Goal: Check status: Check status

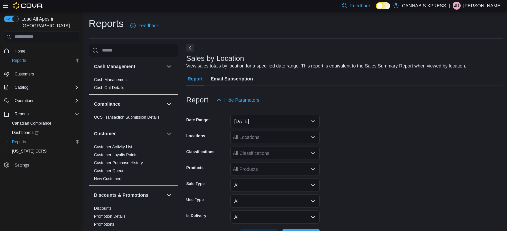
scroll to position [217, 0]
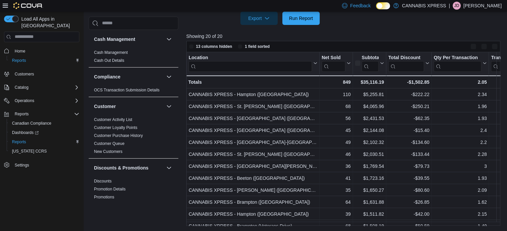
scroll to position [217, 0]
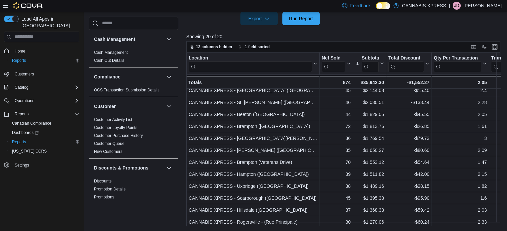
scroll to position [55, 0]
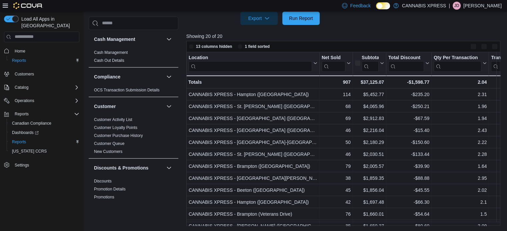
scroll to position [217, 0]
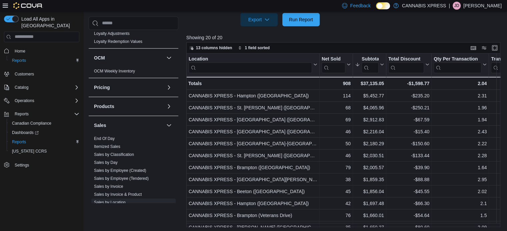
scroll to position [337, 0]
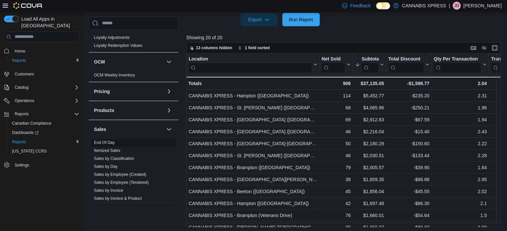
click at [102, 144] on link "End Of Day" at bounding box center [104, 143] width 21 height 5
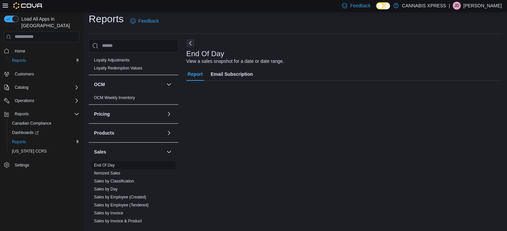
scroll to position [4, 0]
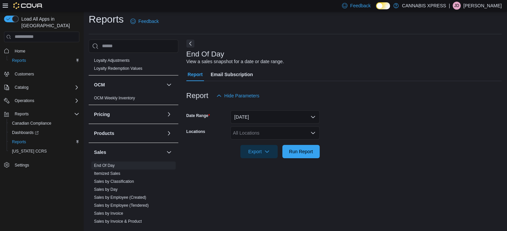
click at [258, 133] on div "All Locations" at bounding box center [274, 133] width 89 height 13
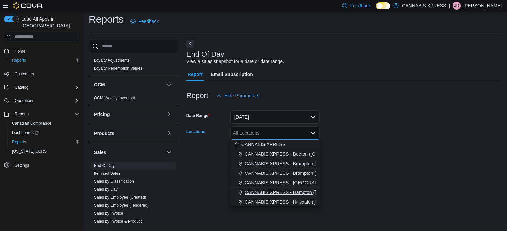
click at [262, 194] on span "CANNABIS XPRESS - Hampton ([GEOGRAPHIC_DATA])" at bounding box center [304, 193] width 120 height 7
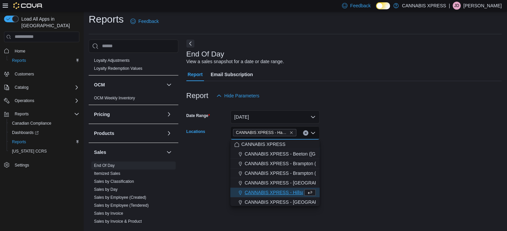
click at [373, 186] on div "End Of Day View a sales snapshot for a date or date range. Report Email Subscri…" at bounding box center [343, 133] width 315 height 187
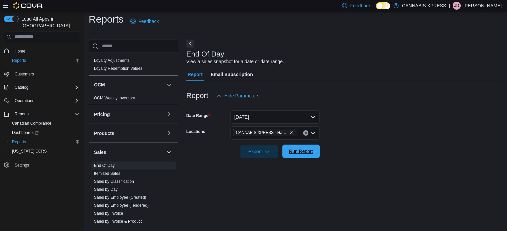
click at [303, 153] on span "Run Report" at bounding box center [301, 151] width 24 height 7
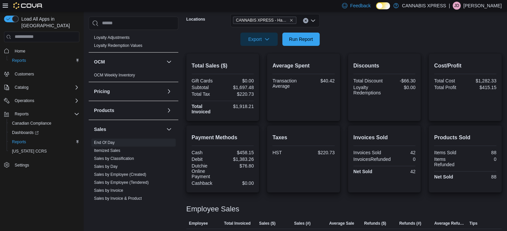
scroll to position [123, 0]
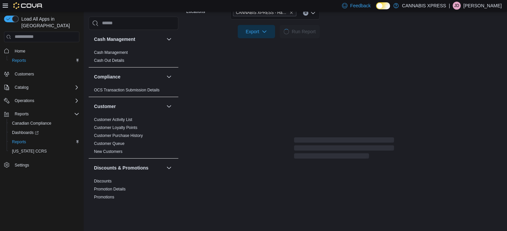
scroll to position [125, 0]
